Goal: Task Accomplishment & Management: Complete application form

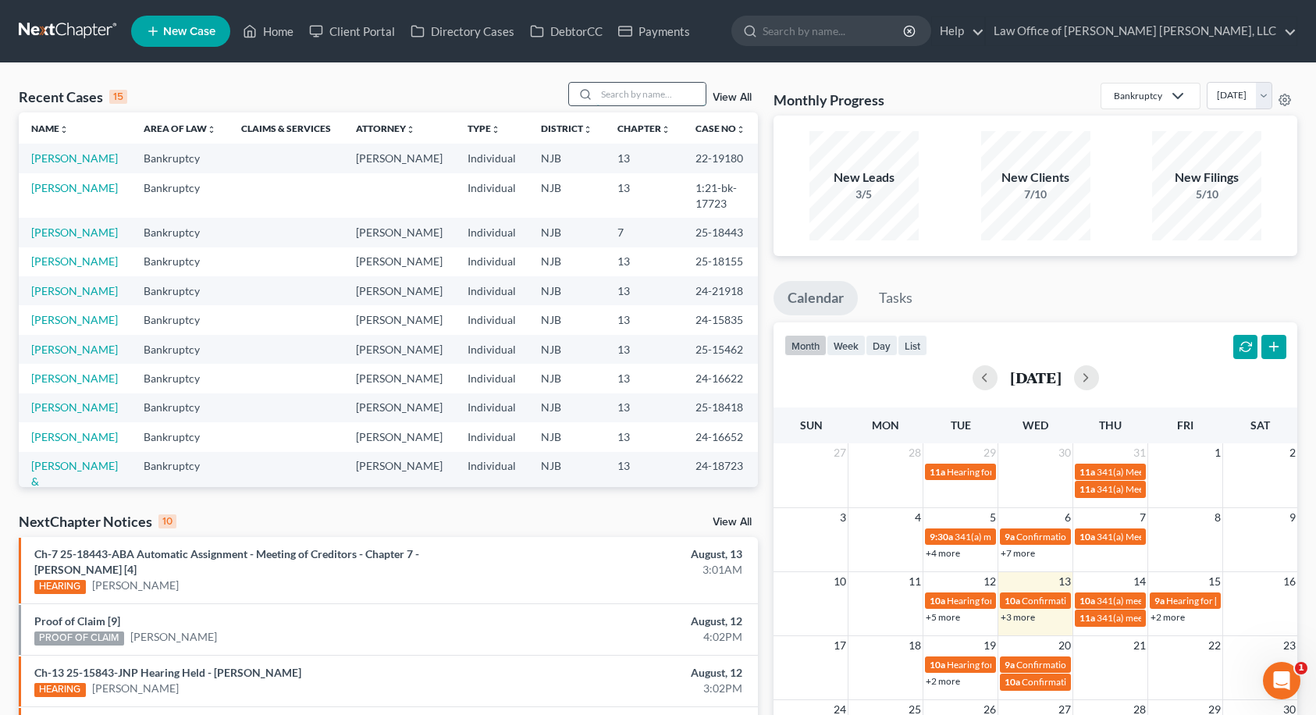
click at [640, 95] on input "search" at bounding box center [650, 94] width 109 height 23
click at [60, 194] on link "[PERSON_NAME]" at bounding box center [74, 187] width 87 height 13
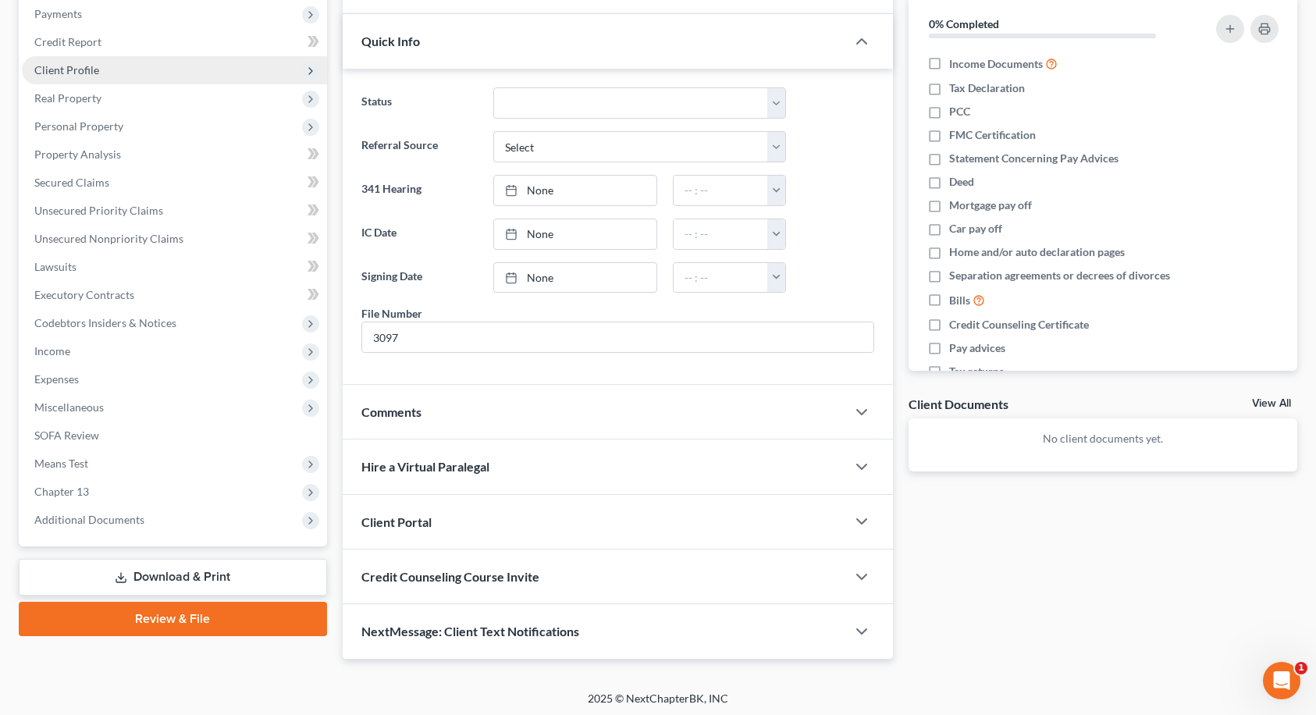
scroll to position [194, 0]
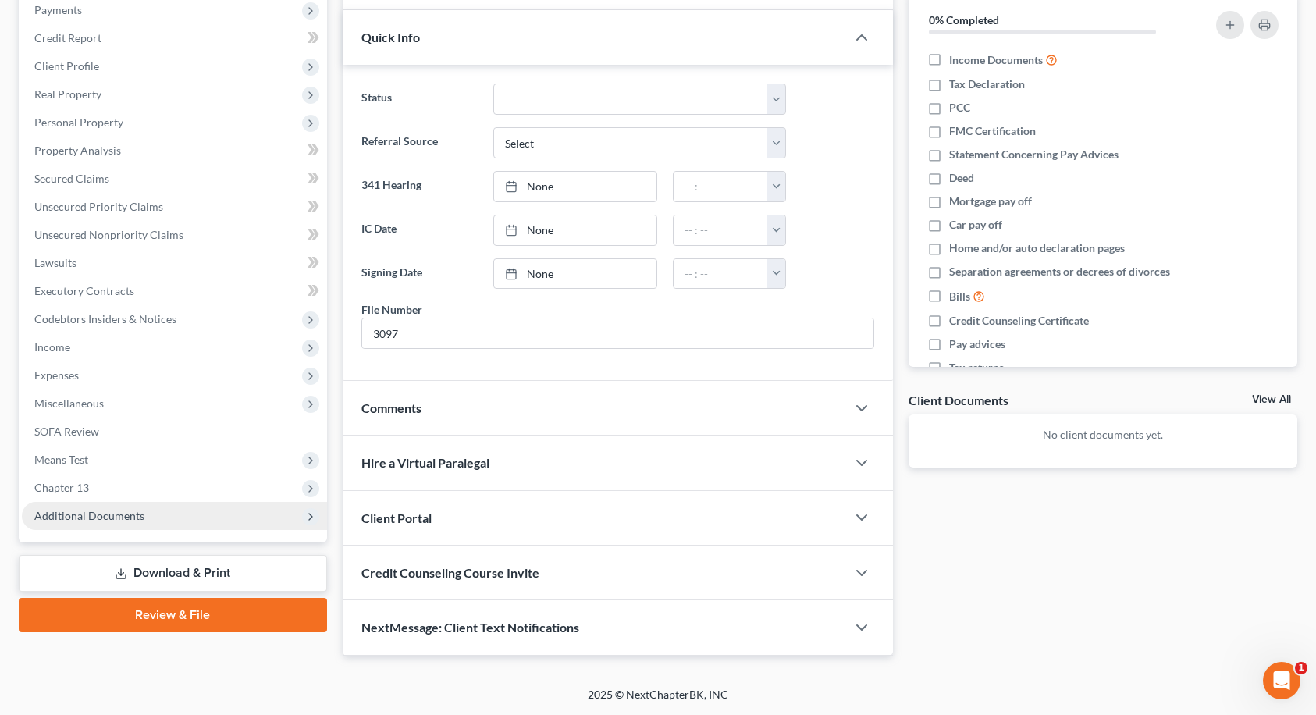
click at [178, 524] on span "Additional Documents" at bounding box center [174, 516] width 305 height 28
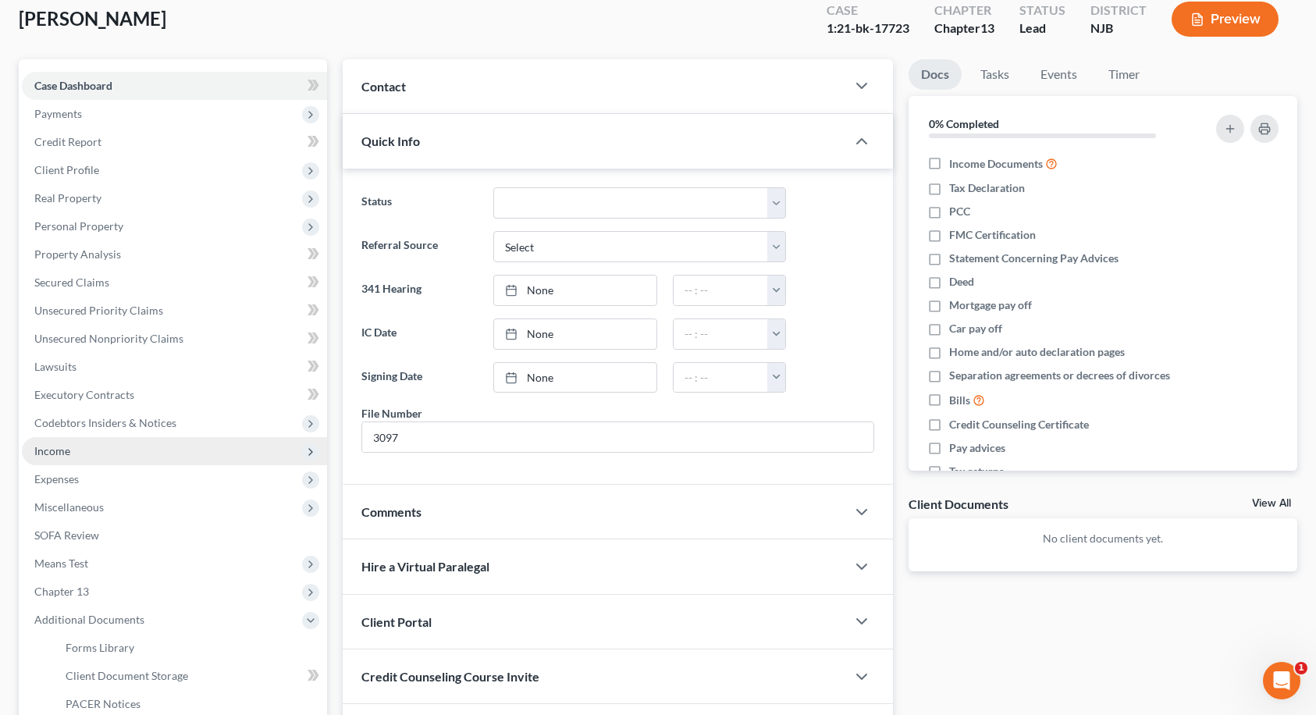
scroll to position [0, 0]
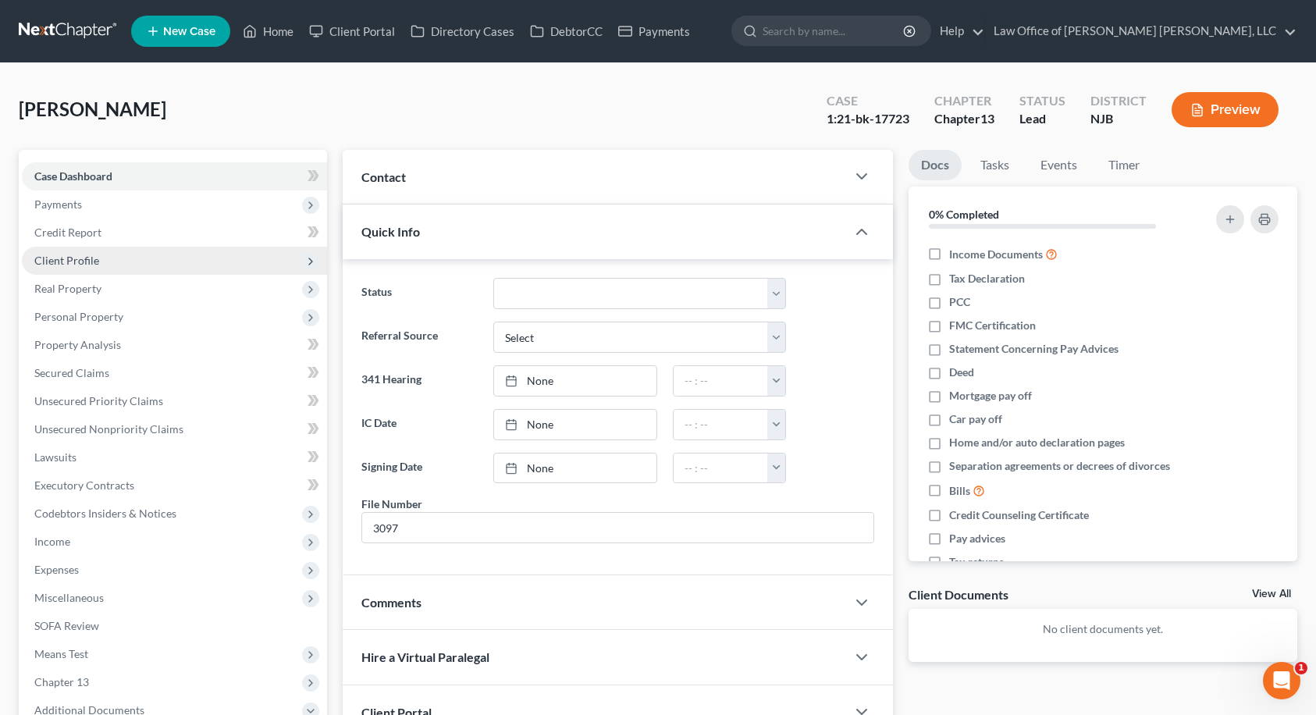
click at [111, 260] on span "Client Profile" at bounding box center [174, 261] width 305 height 28
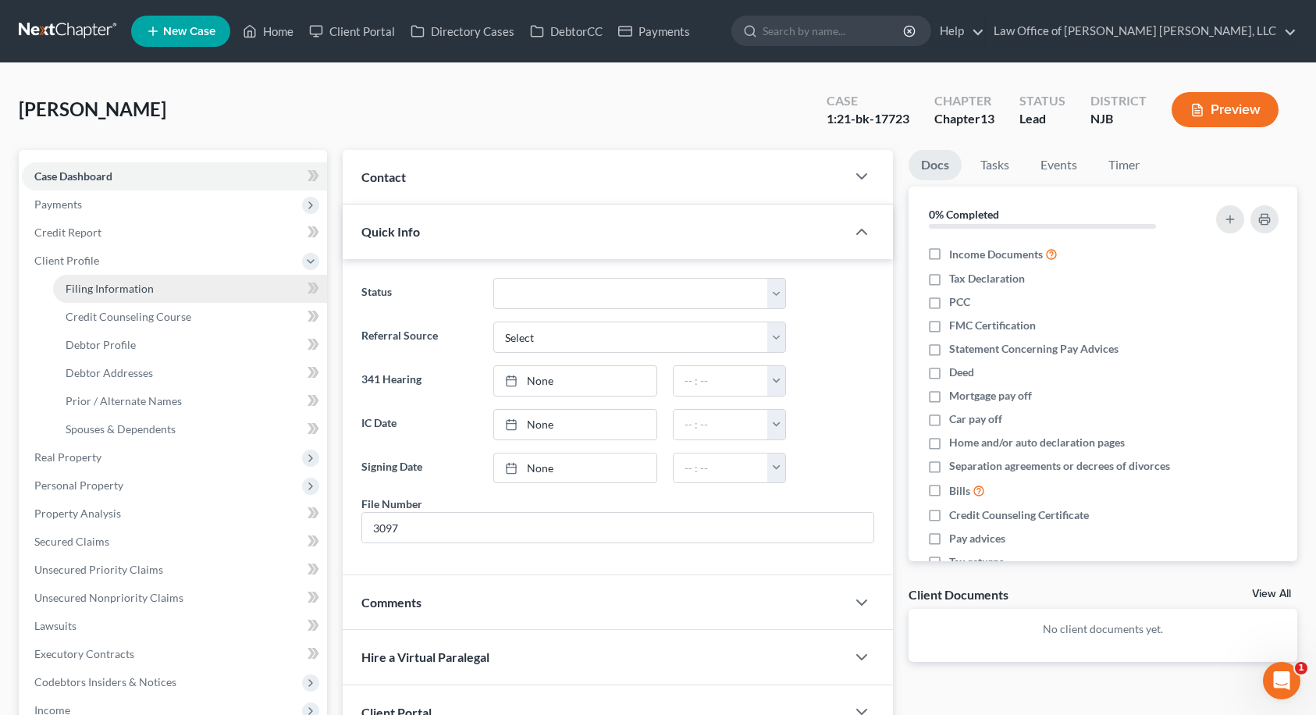
click at [120, 290] on span "Filing Information" at bounding box center [110, 288] width 88 height 13
select select "1"
select select "0"
select select "3"
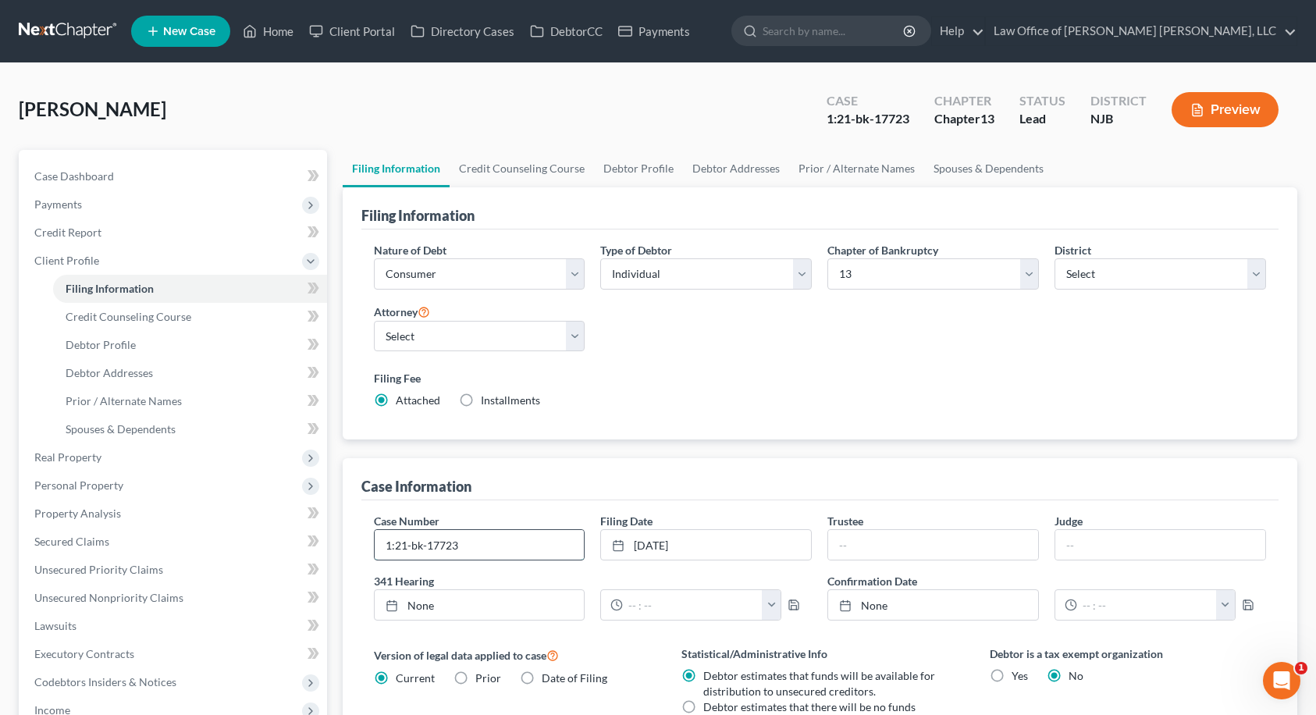
click at [423, 545] on input "1:21-bk-17723" at bounding box center [480, 545] width 210 height 30
type input "21-17723"
click at [139, 176] on link "Case Dashboard" at bounding box center [174, 176] width 305 height 28
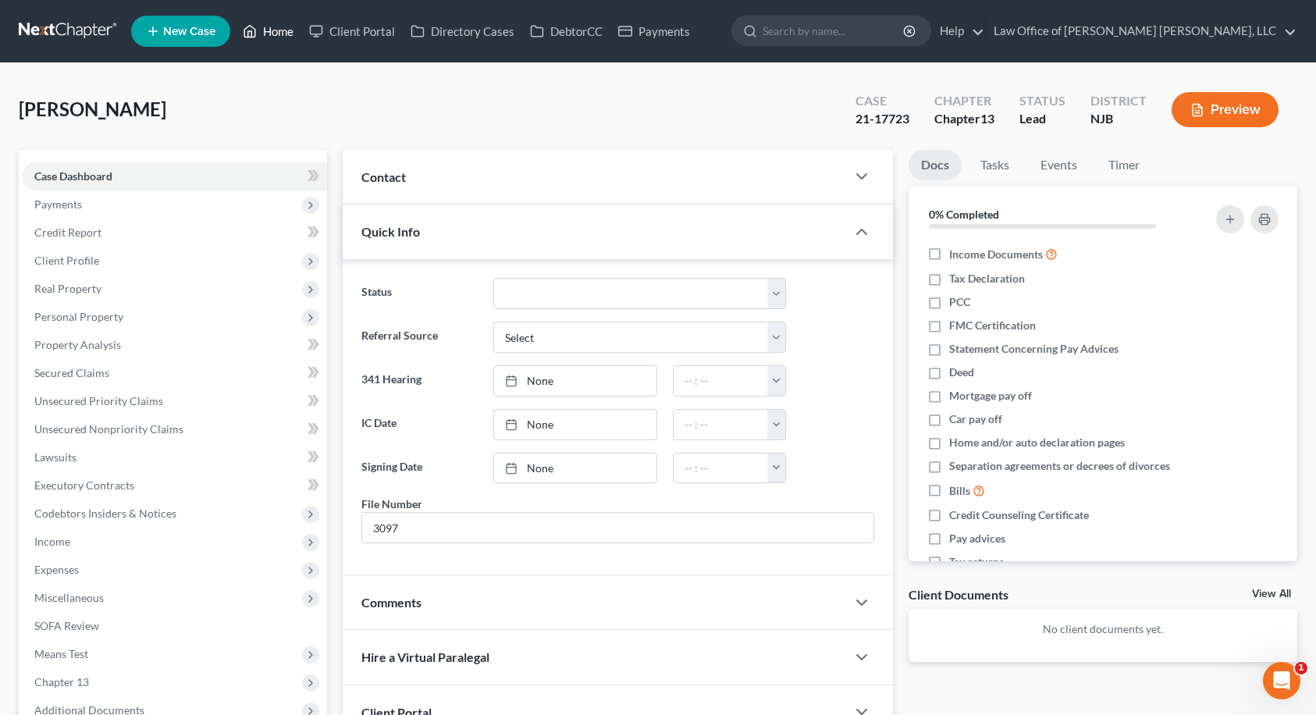
click at [283, 27] on link "Home" at bounding box center [268, 31] width 66 height 28
